Goal: Task Accomplishment & Management: Manage account settings

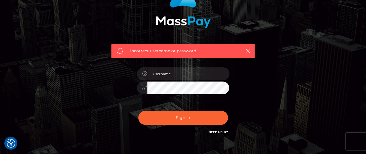
scroll to position [64, 0]
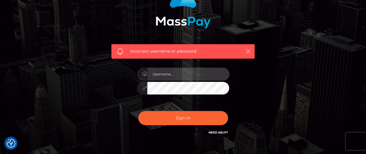
click at [167, 75] on input "text" at bounding box center [188, 74] width 82 height 13
type input "[EMAIL_ADDRESS][DOMAIN_NAME]"
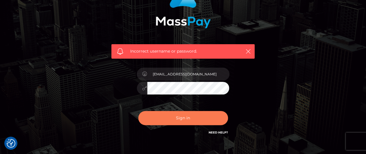
click at [190, 118] on button "Sign in" at bounding box center [183, 118] width 90 height 14
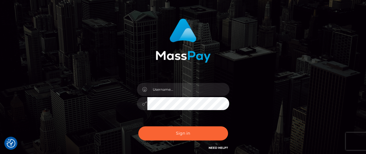
scroll to position [38, 0]
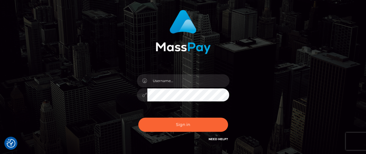
click at [217, 139] on link "Need Help?" at bounding box center [217, 139] width 19 height 4
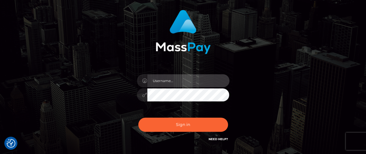
click at [158, 84] on input "text" at bounding box center [188, 80] width 82 height 13
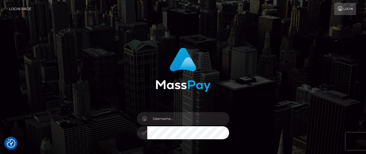
scroll to position [38, 0]
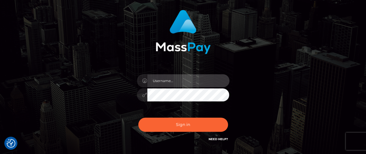
drag, startPoint x: 0, startPoint y: 0, endPoint x: 159, endPoint y: 79, distance: 177.3
click at [159, 79] on input "text" at bounding box center [188, 80] width 82 height 13
type input "[EMAIL_ADDRESS][DOMAIN_NAME]"
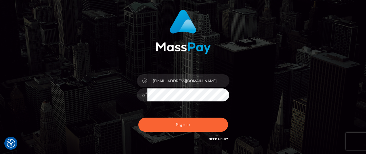
click at [215, 139] on link "Need Help?" at bounding box center [217, 139] width 19 height 4
